Goal: Find specific page/section: Find specific page/section

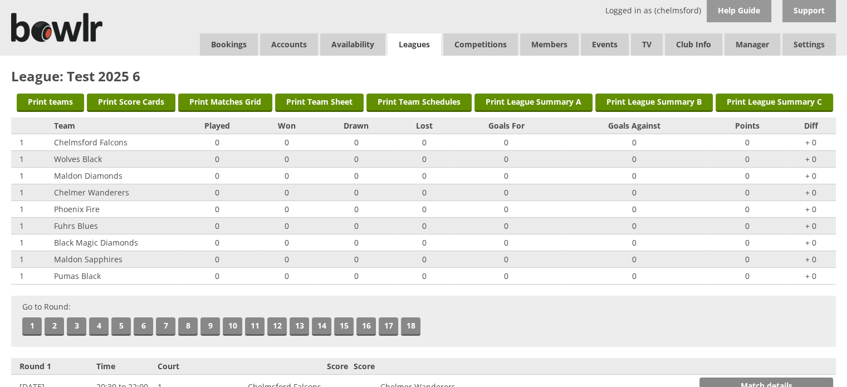
click at [421, 41] on link "Leagues" at bounding box center [414, 44] width 53 height 23
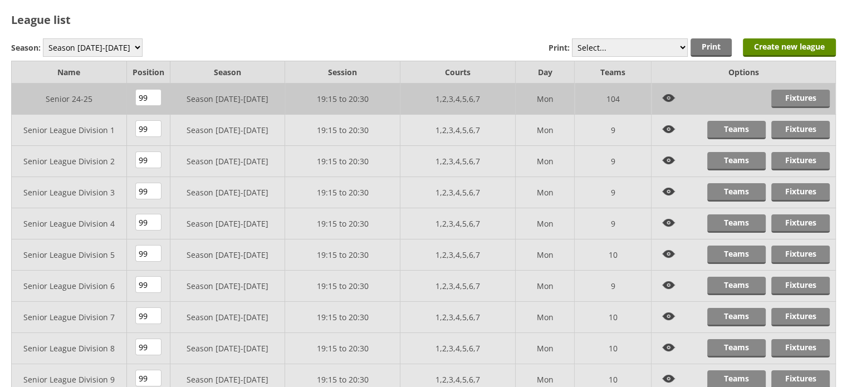
scroll to position [66, 0]
click at [800, 251] on link "Fixtures" at bounding box center [800, 254] width 58 height 18
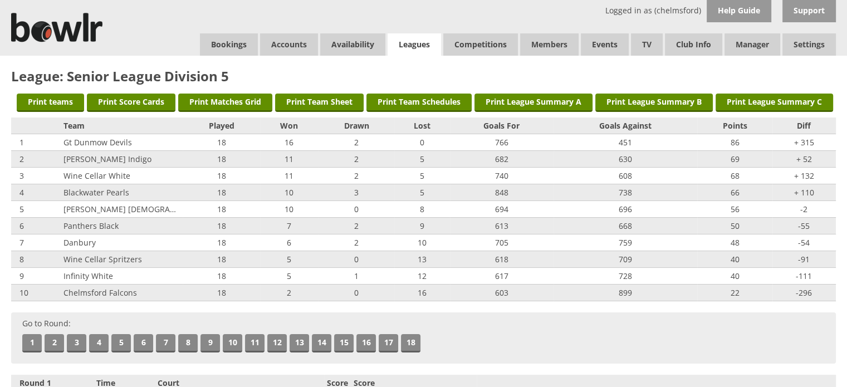
click at [414, 43] on link "Leagues" at bounding box center [414, 44] width 53 height 23
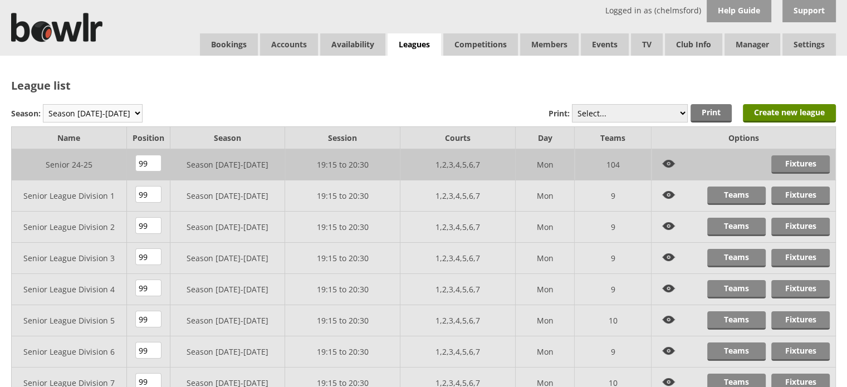
click at [120, 110] on select "Season 2025-2026 Season 2024-2025 Season 2023-2024 Season 2022-2023 Summer 2022…" at bounding box center [93, 113] width 100 height 18
select select "8"
click at [43, 104] on select "Season 2025-2026 Season 2024-2025 Season 2023-2024 Season 2022-2023 Summer 2022…" at bounding box center [93, 113] width 100 height 18
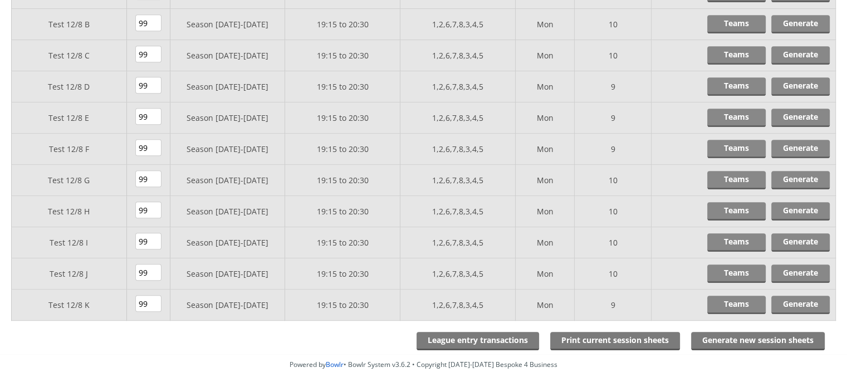
scroll to position [614, 0]
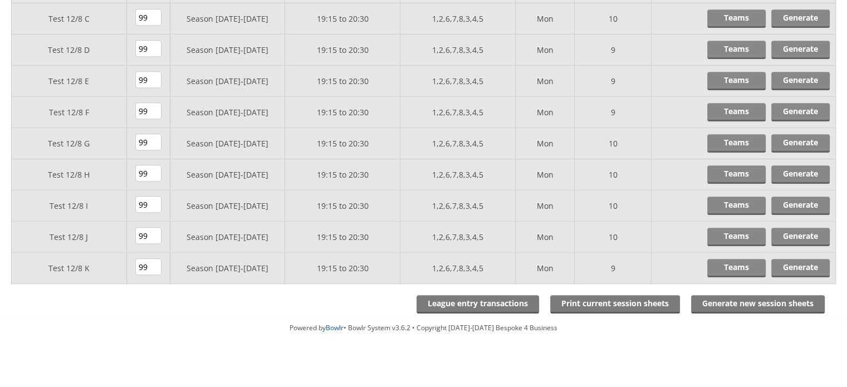
click at [508, 317] on div "Powered by Bowlr • Bowlr System v3.6.2 • Copyright 2014-2025 Bespoke 4 Business" at bounding box center [423, 356] width 847 height 78
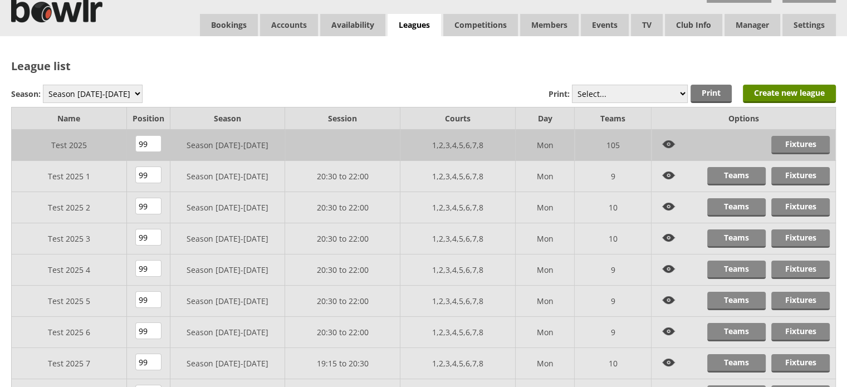
scroll to position [0, 0]
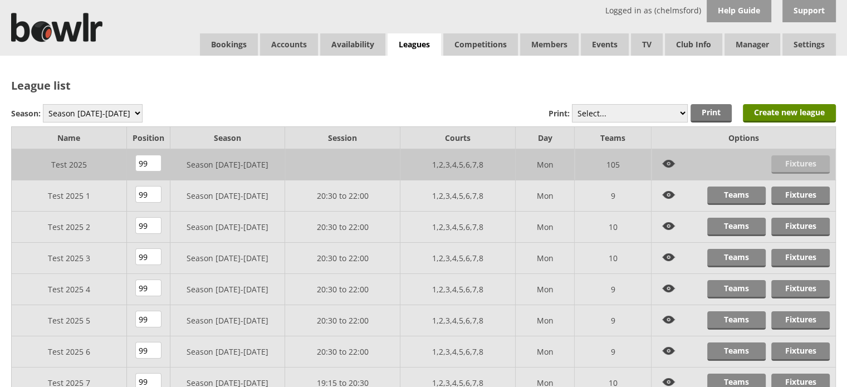
click at [789, 167] on link "Fixtures" at bounding box center [800, 164] width 58 height 18
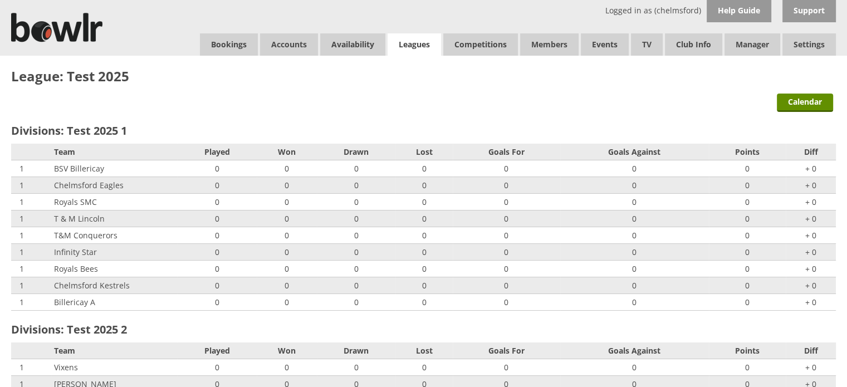
click at [411, 43] on link "Leagues" at bounding box center [414, 44] width 53 height 23
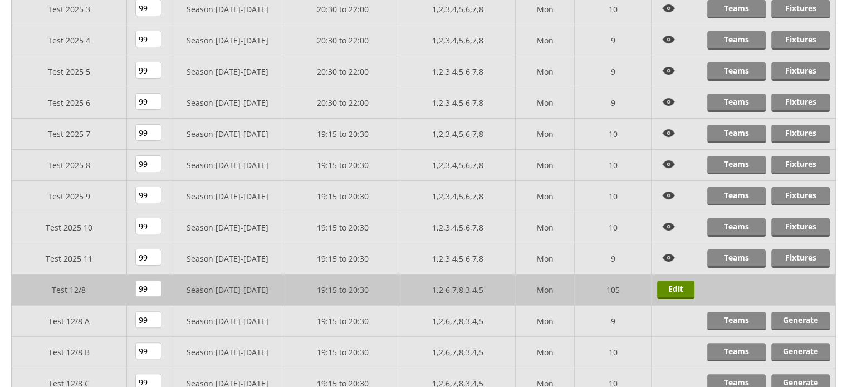
scroll to position [254, 0]
